Goal: Check status: Check status

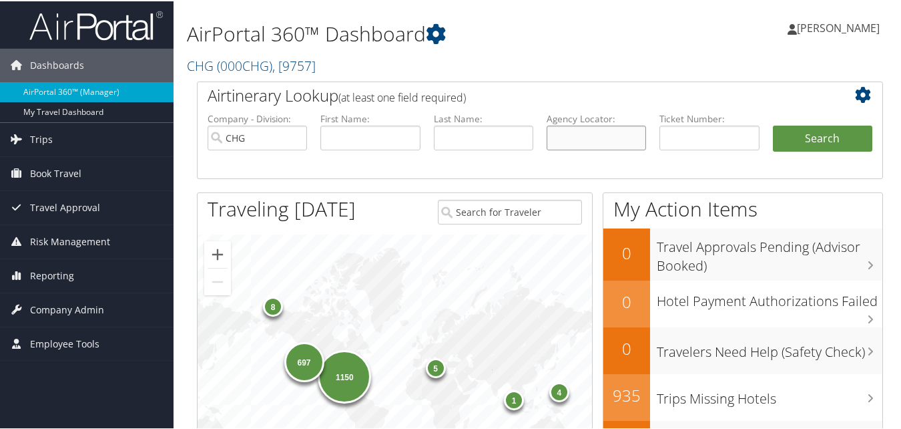
click at [604, 142] on input "text" at bounding box center [596, 136] width 99 height 25
paste input "JXYDUJ"
type input "JXYDUJ"
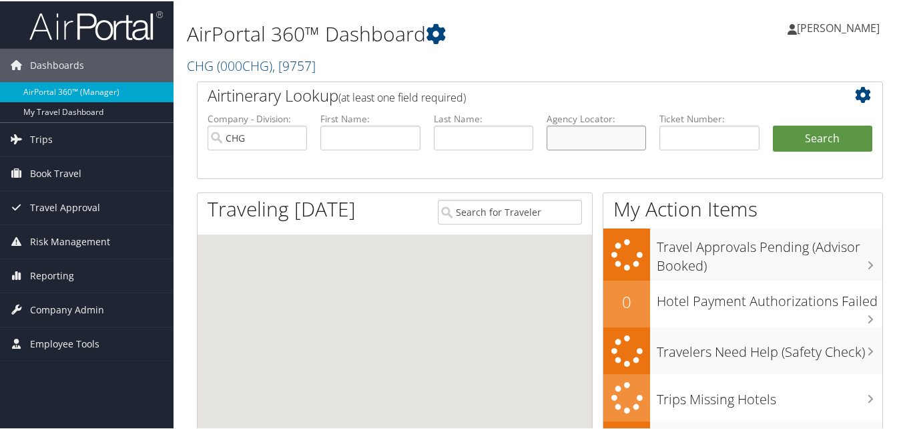
click at [596, 137] on input "text" at bounding box center [596, 136] width 99 height 25
paste input "JXYDUJ"
type input "JXYDUJ"
click at [824, 143] on button "Search" at bounding box center [822, 137] width 99 height 27
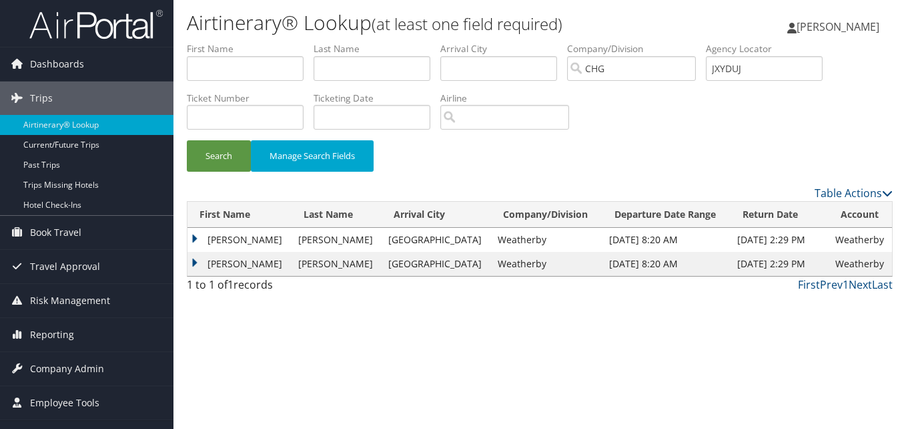
click at [199, 239] on td "Richard" at bounding box center [240, 240] width 104 height 24
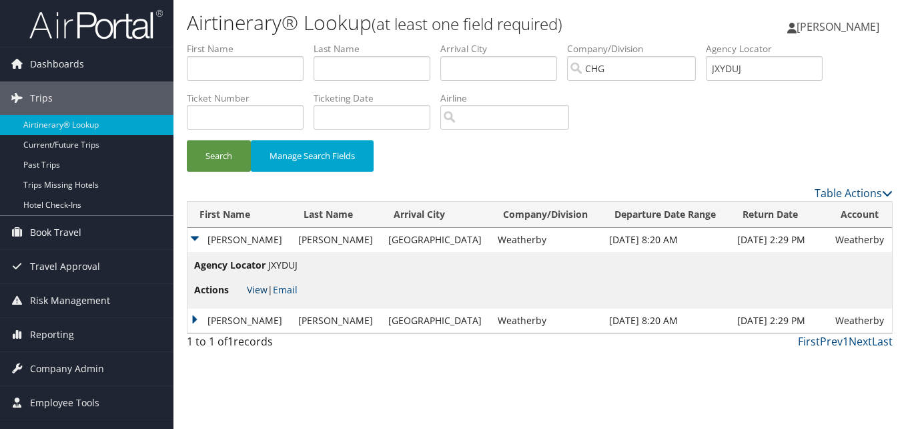
click at [260, 294] on link "View" at bounding box center [257, 289] width 21 height 13
click at [741, 75] on input "JXYDUJ" at bounding box center [764, 68] width 117 height 25
paste input "LODNBN"
type input "LODNBN"
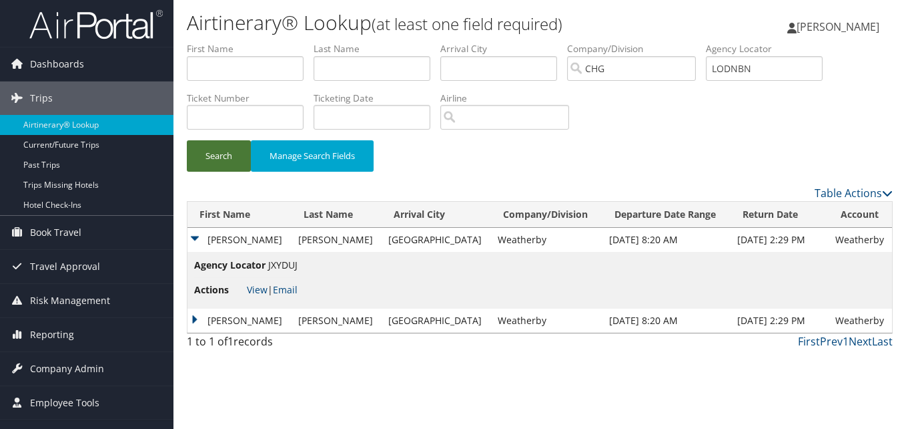
click at [208, 158] on button "Search" at bounding box center [219, 155] width 64 height 31
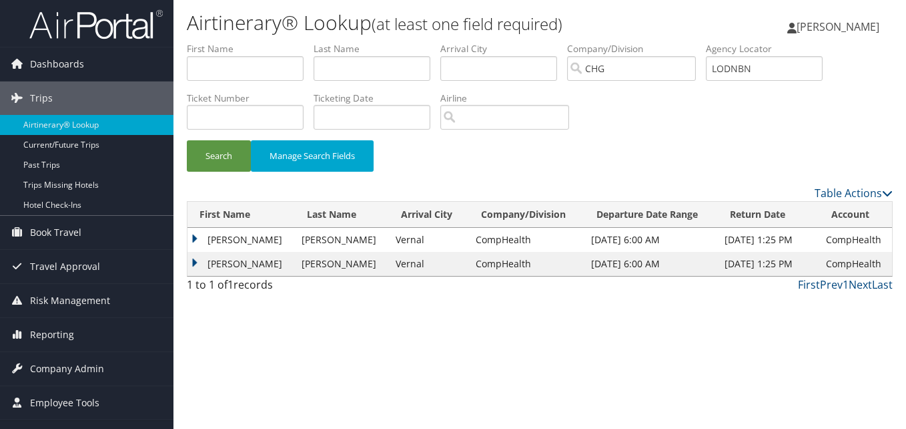
click at [193, 240] on td "Edgar" at bounding box center [241, 240] width 107 height 24
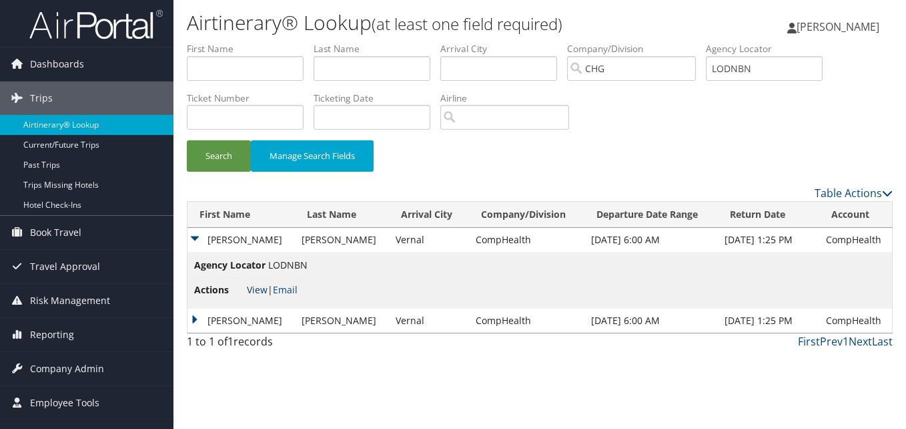
click at [251, 286] on link "View" at bounding box center [257, 289] width 21 height 13
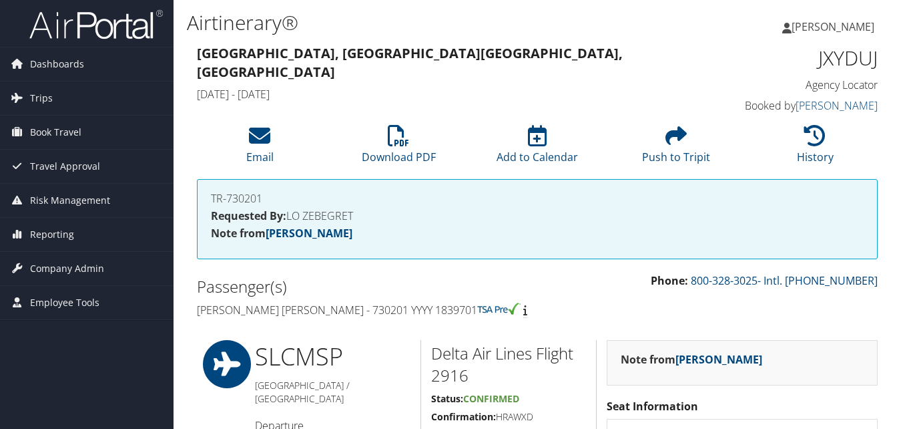
scroll to position [750, 0]
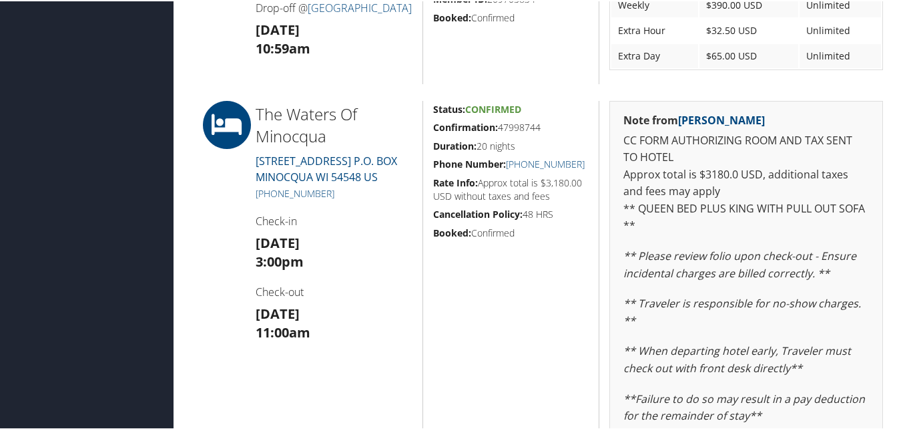
drag, startPoint x: 430, startPoint y: 123, endPoint x: 545, endPoint y: 126, distance: 114.8
click at [545, 126] on div "Status: Confirmed Confirmation: 47998744 Duration: 20 nights Phone Number: [PHO…" at bounding box center [510, 322] width 177 height 447
copy h5 "Confirmation: 47998744"
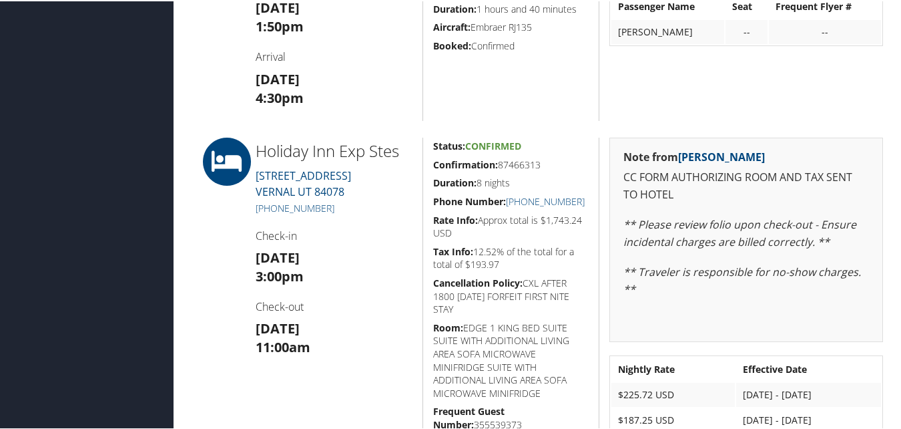
scroll to position [734, 0]
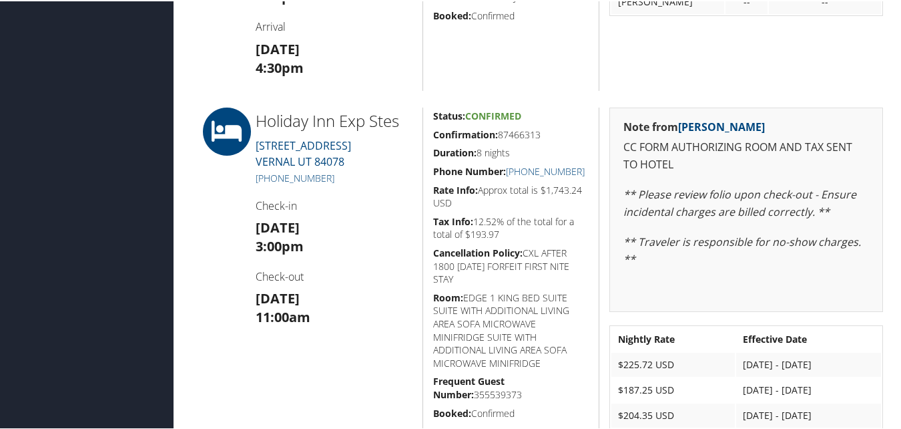
drag, startPoint x: 545, startPoint y: 136, endPoint x: 434, endPoint y: 132, distance: 111.5
click at [434, 132] on h5 "Confirmation: 87466313" at bounding box center [511, 133] width 156 height 13
copy h5 "Confirmation: 87466313"
